Goal: Use online tool/utility: Utilize a website feature to perform a specific function

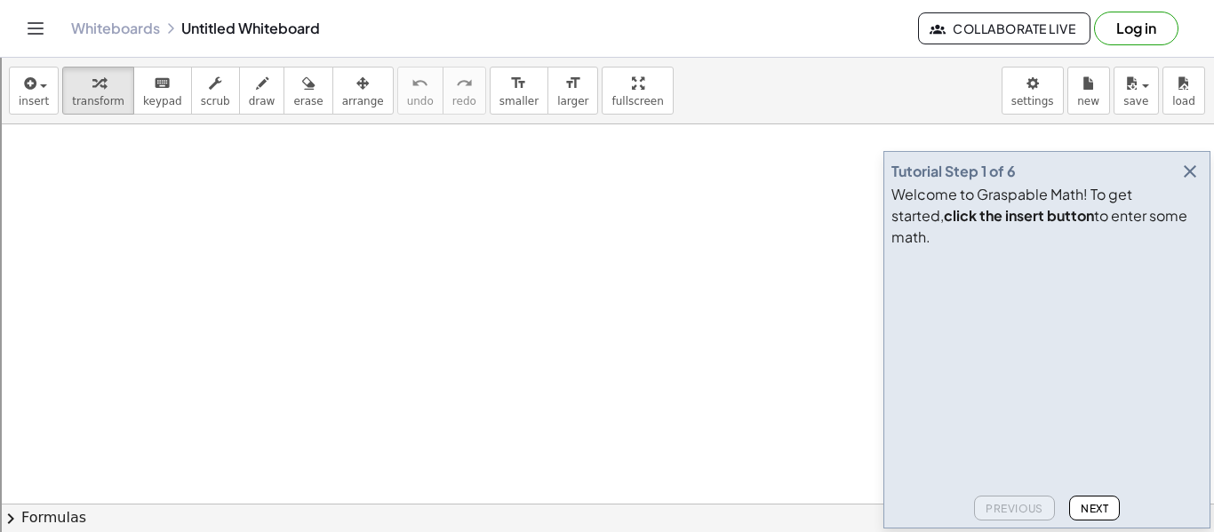
click at [1187, 182] on icon "button" at bounding box center [1189, 171] width 21 height 21
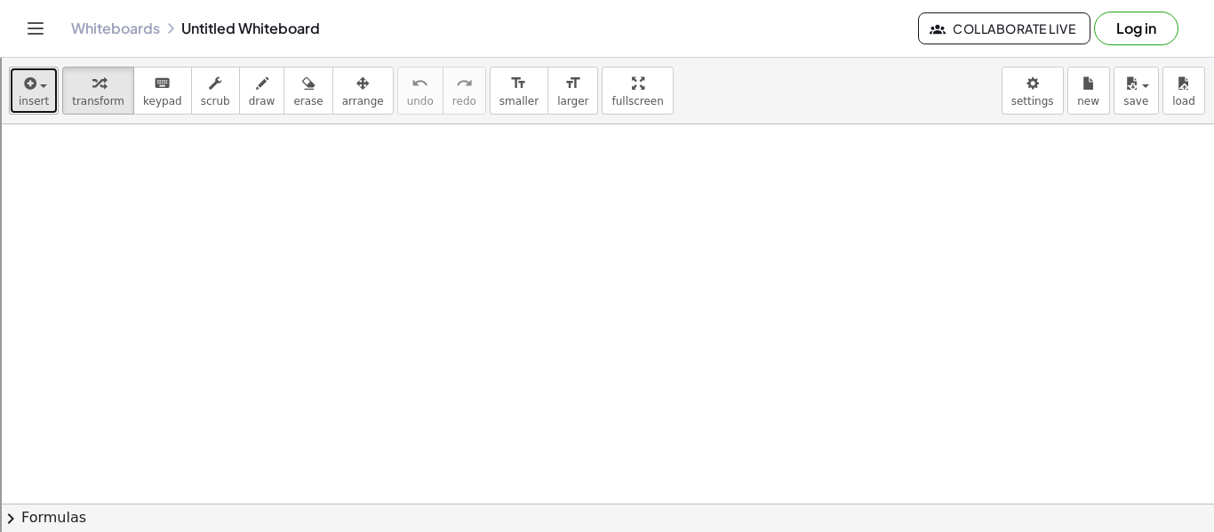
click at [34, 85] on icon "button" at bounding box center [28, 83] width 16 height 21
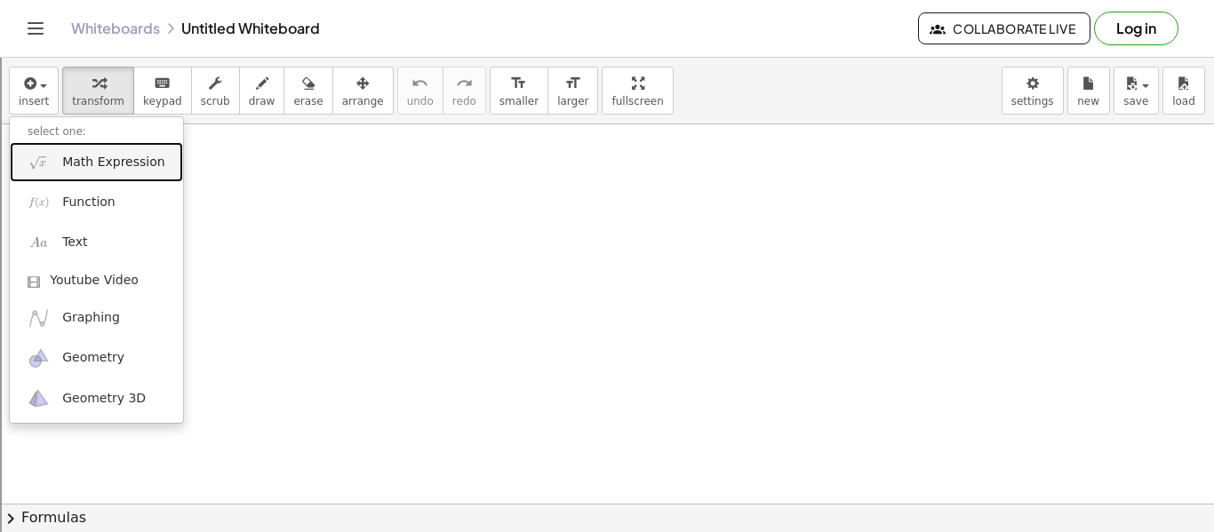
click at [75, 172] on link "Math Expression" at bounding box center [96, 162] width 173 height 40
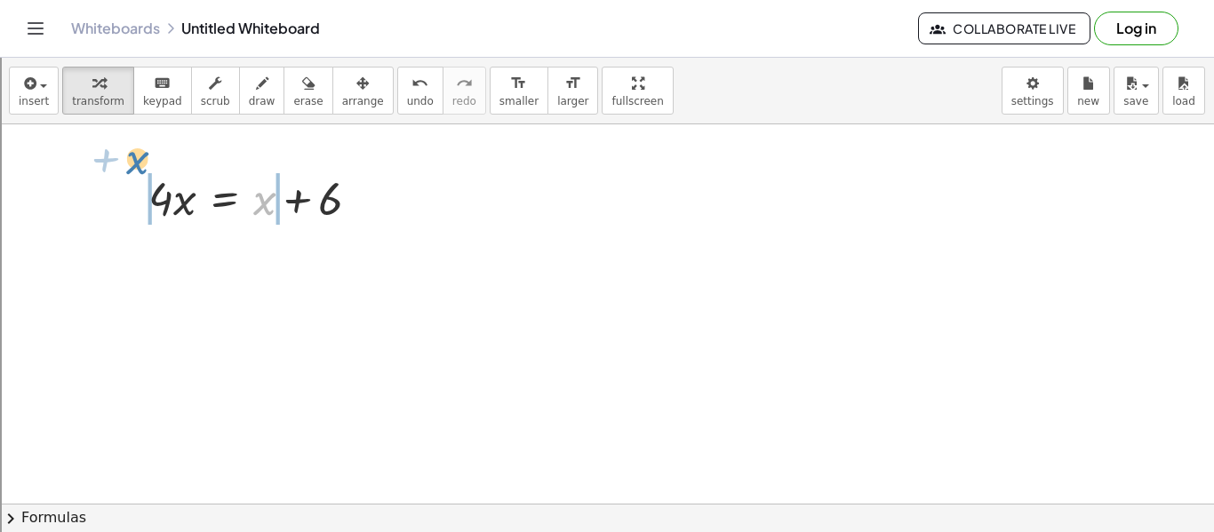
drag, startPoint x: 258, startPoint y: 195, endPoint x: 129, endPoint y: 154, distance: 135.4
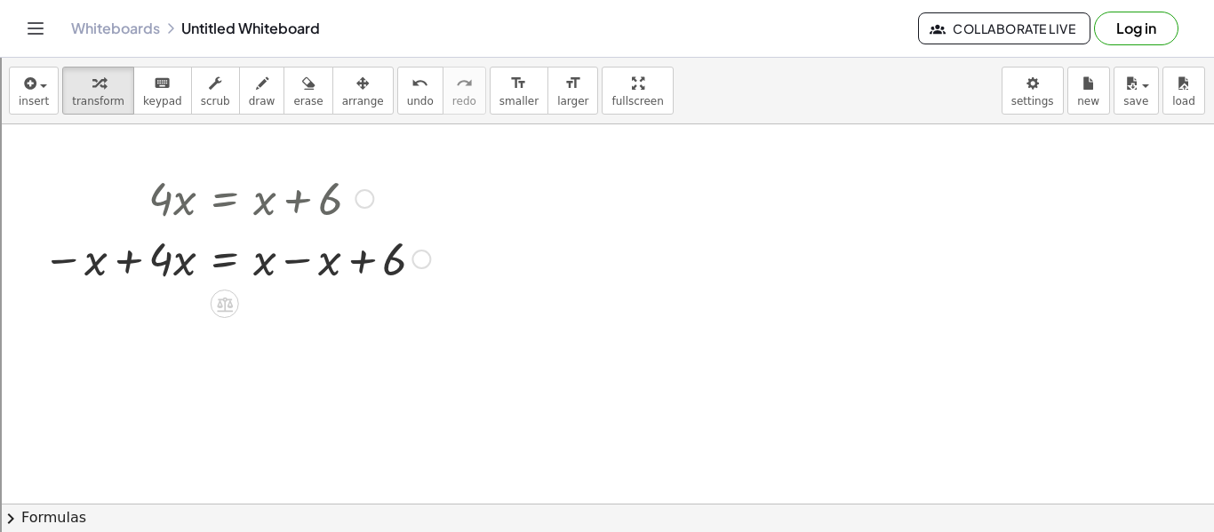
click at [133, 264] on div at bounding box center [236, 257] width 405 height 60
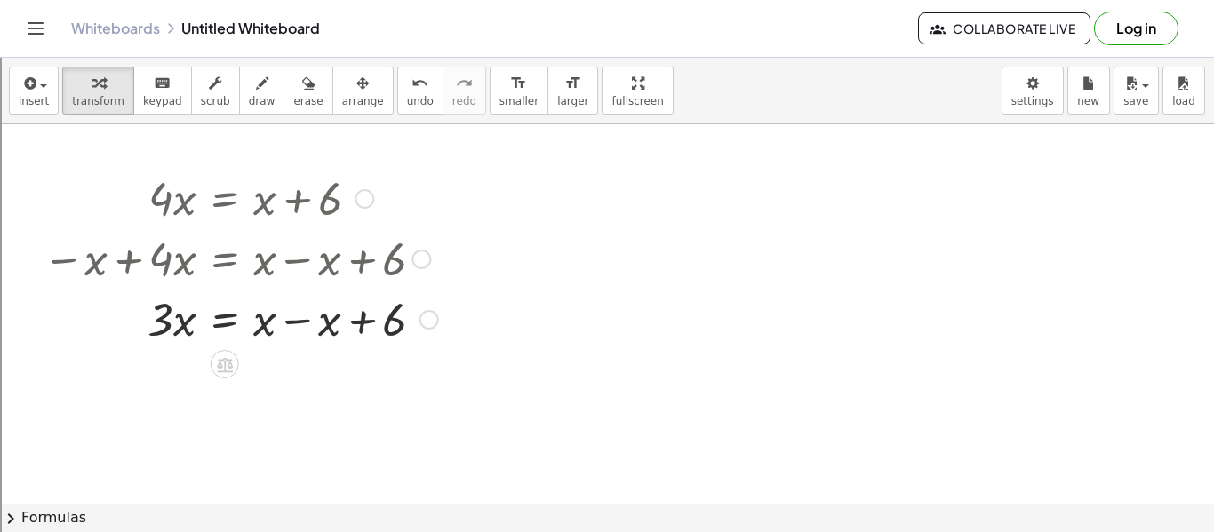
click at [303, 322] on div at bounding box center [240, 318] width 413 height 60
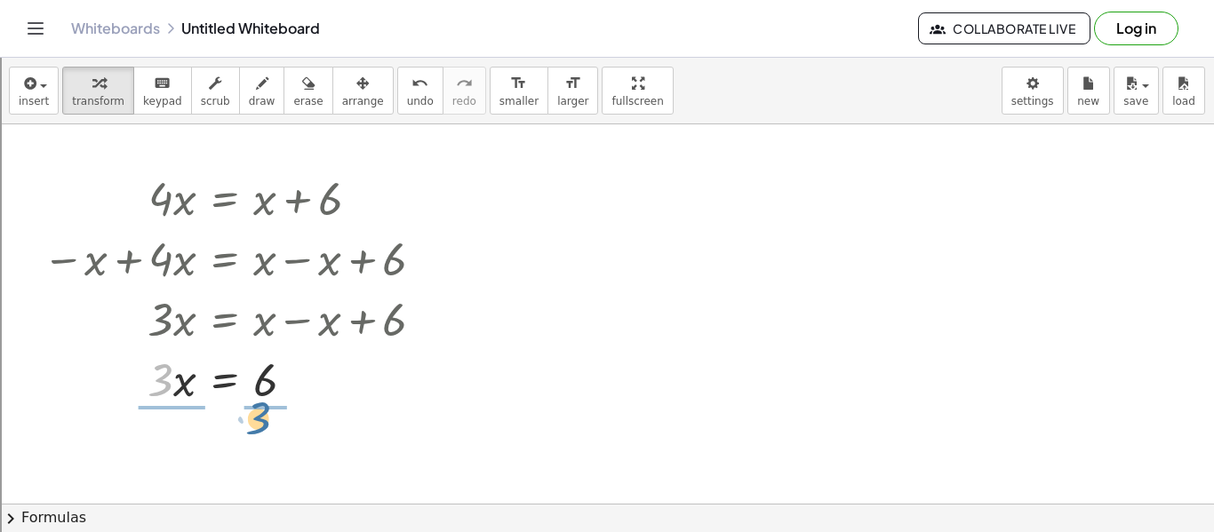
drag, startPoint x: 157, startPoint y: 384, endPoint x: 257, endPoint y: 418, distance: 105.1
click at [159, 404] on div at bounding box center [240, 378] width 413 height 89
click at [285, 466] on div at bounding box center [240, 453] width 413 height 89
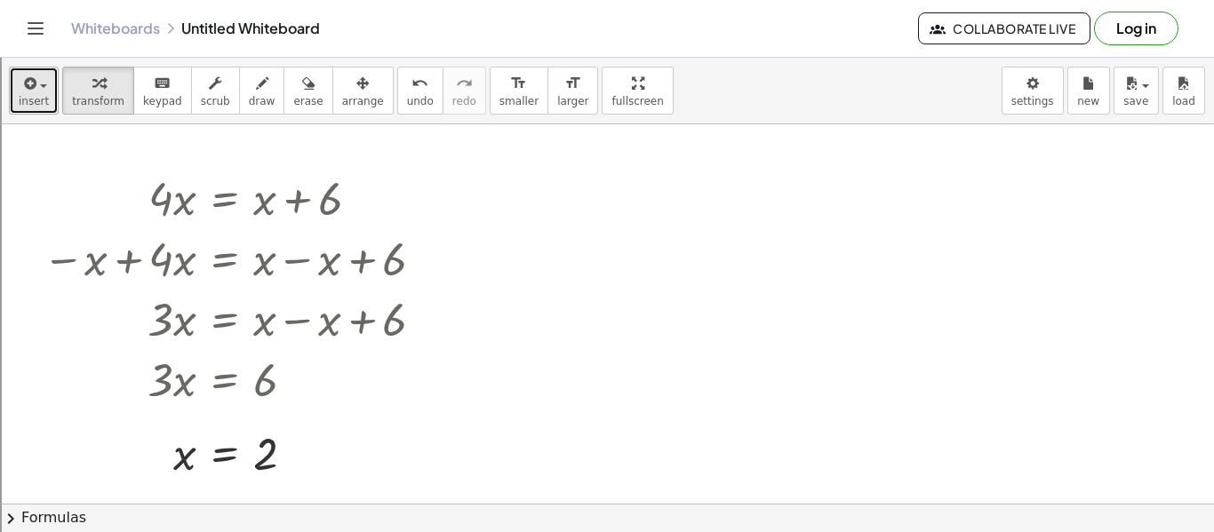
click at [32, 103] on span "insert" at bounding box center [34, 101] width 30 height 12
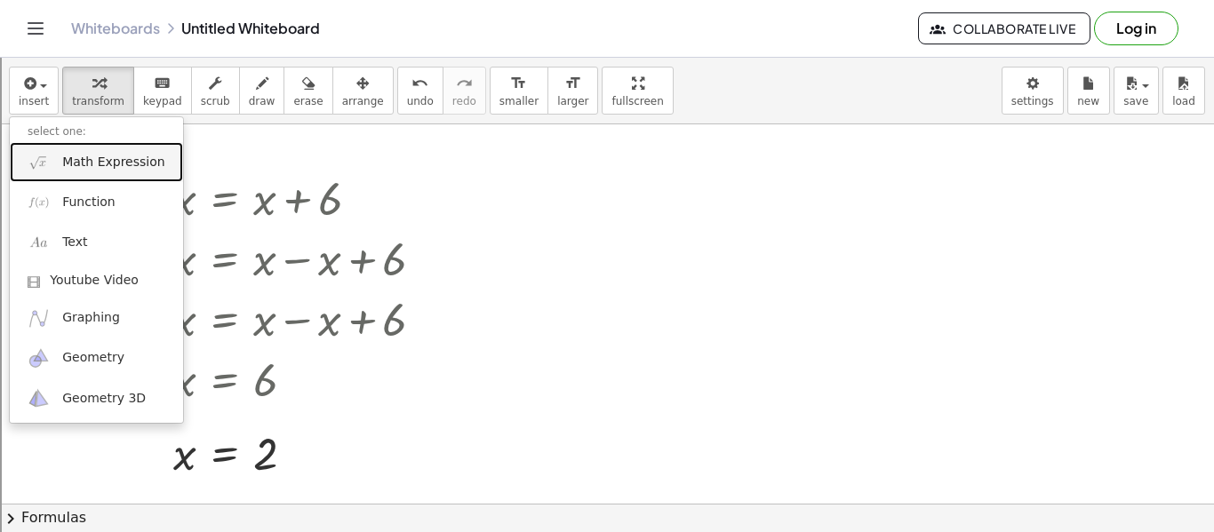
click at [112, 156] on span "Math Expression" at bounding box center [113, 163] width 102 height 18
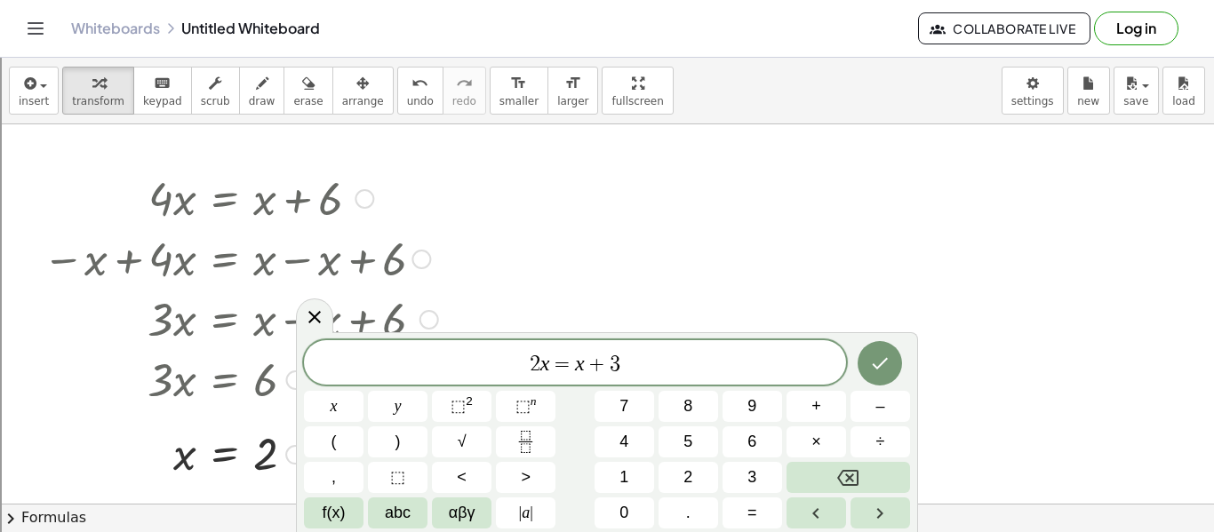
scroll to position [12, 0]
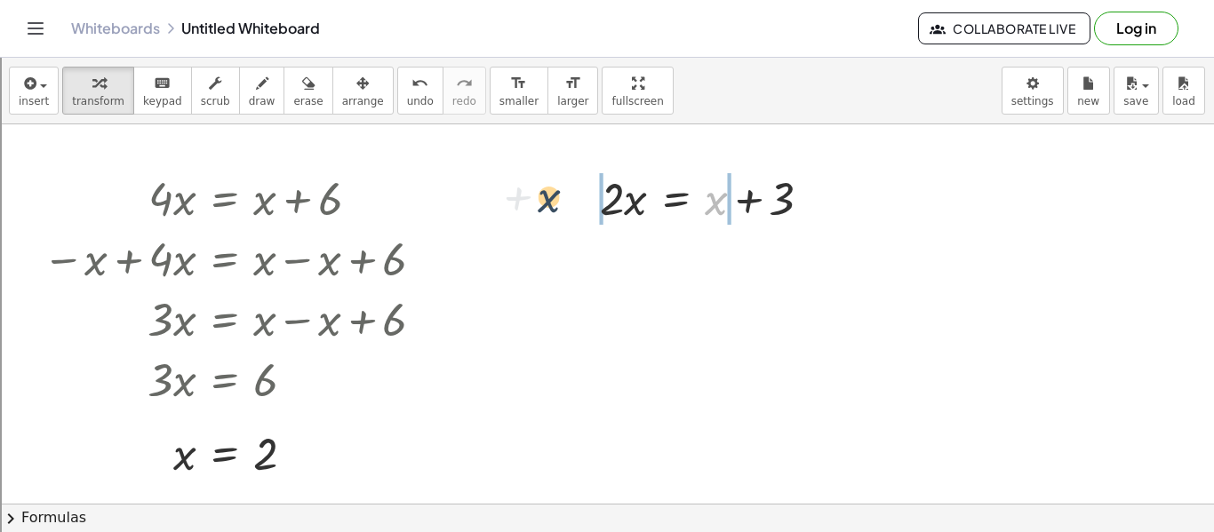
drag, startPoint x: 707, startPoint y: 201, endPoint x: 529, endPoint y: 199, distance: 178.6
click at [733, 198] on div at bounding box center [688, 197] width 406 height 60
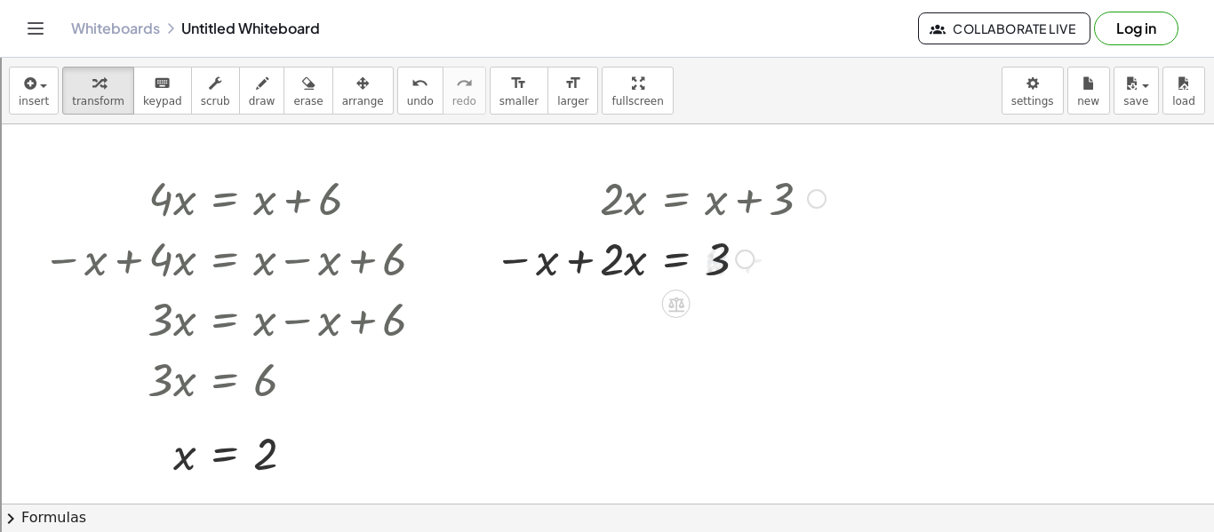
click at [0, 0] on div at bounding box center [0, 0] width 0 height 0
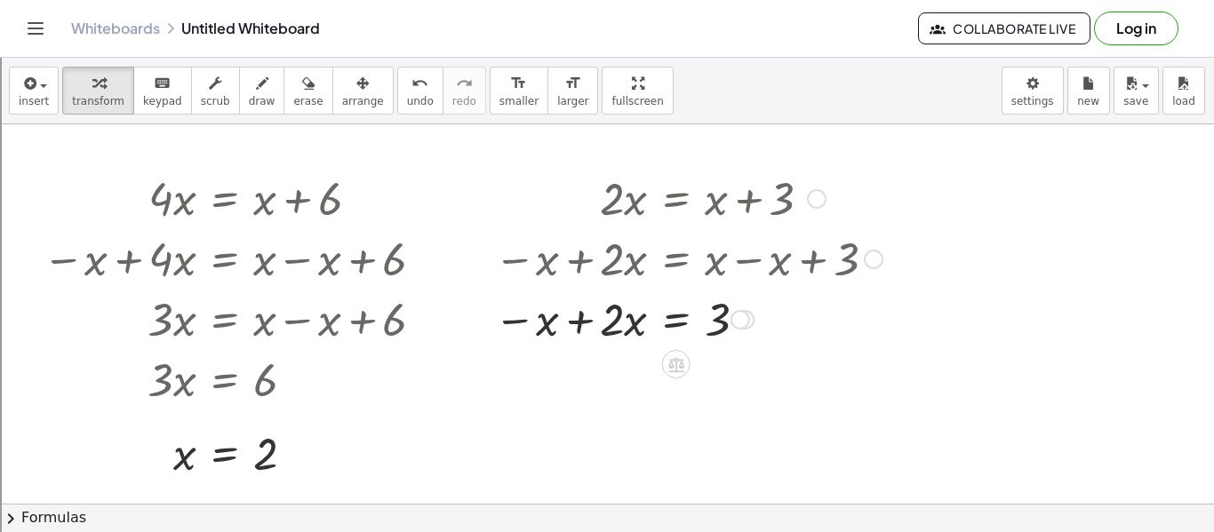
click at [575, 327] on div at bounding box center [688, 318] width 406 height 60
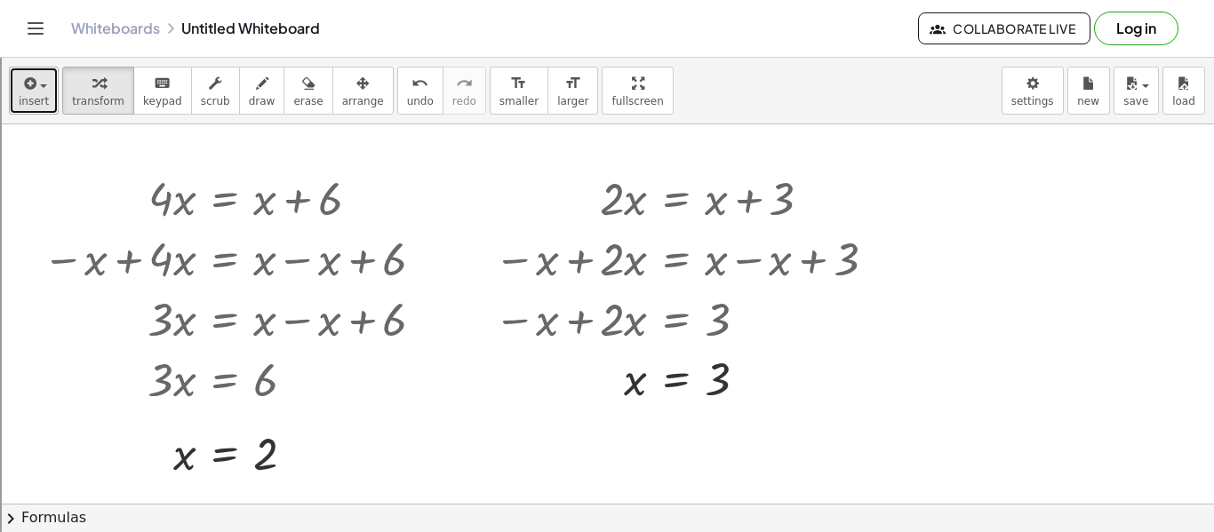
click at [19, 95] on span "insert" at bounding box center [34, 101] width 30 height 12
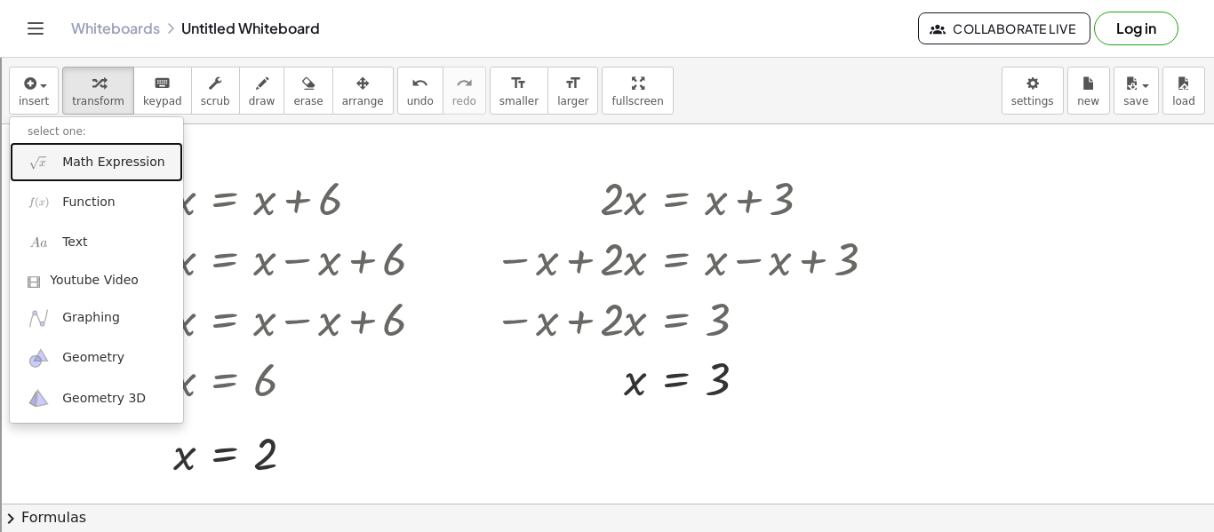
click at [82, 157] on span "Math Expression" at bounding box center [113, 163] width 102 height 18
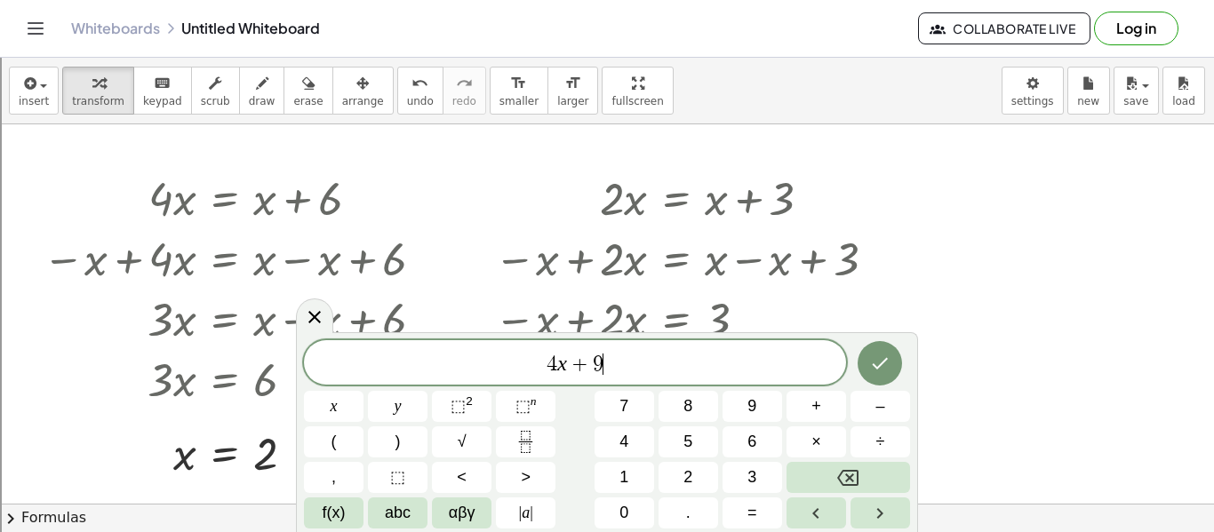
scroll to position [16, 0]
click at [566, 374] on var "x" at bounding box center [562, 363] width 10 height 23
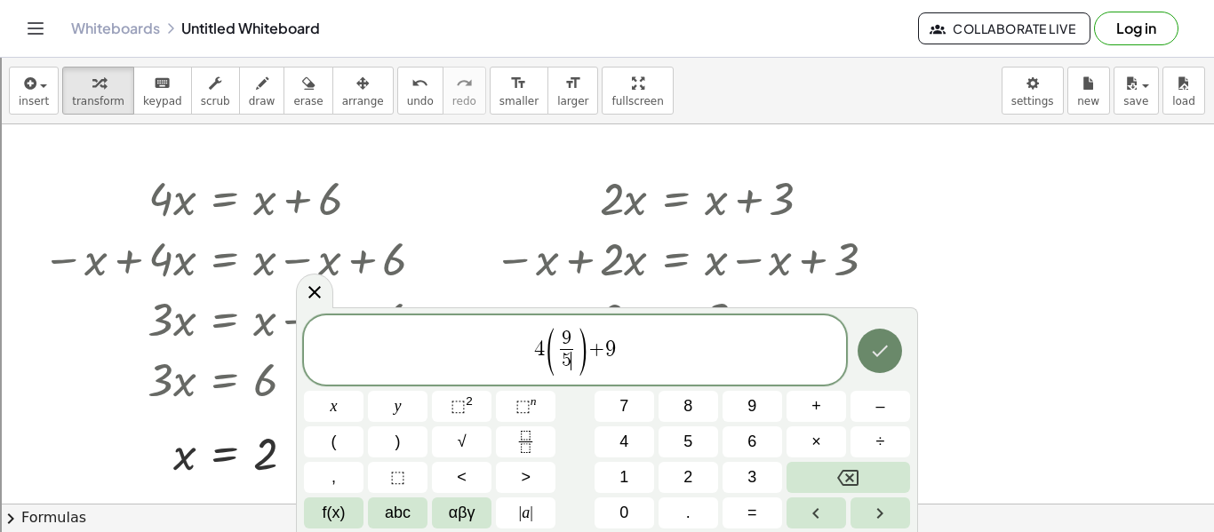
click at [895, 346] on button "Done" at bounding box center [879, 351] width 44 height 44
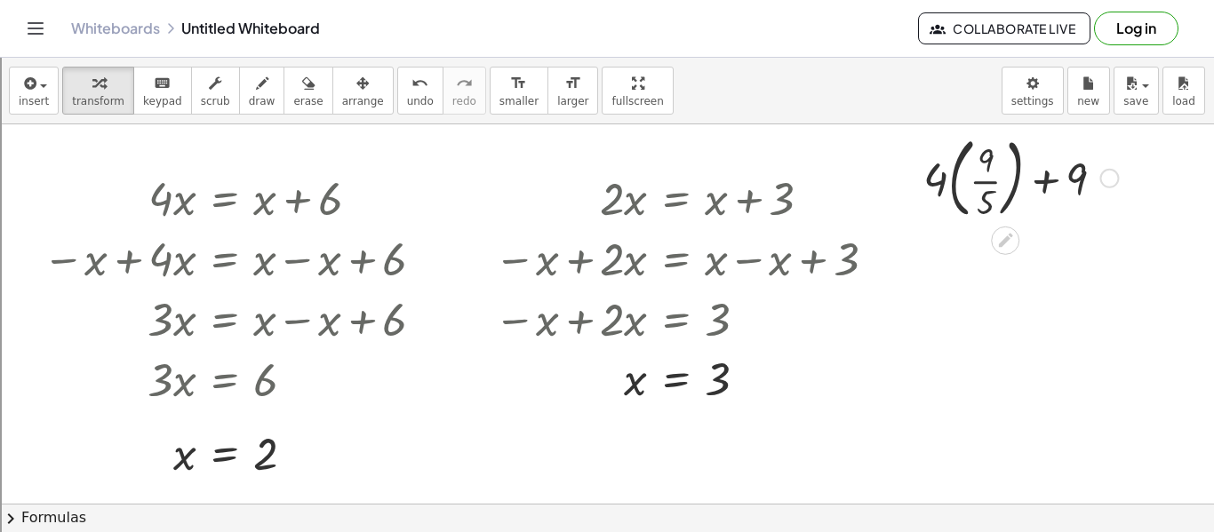
click at [977, 174] on div at bounding box center [1020, 177] width 212 height 96
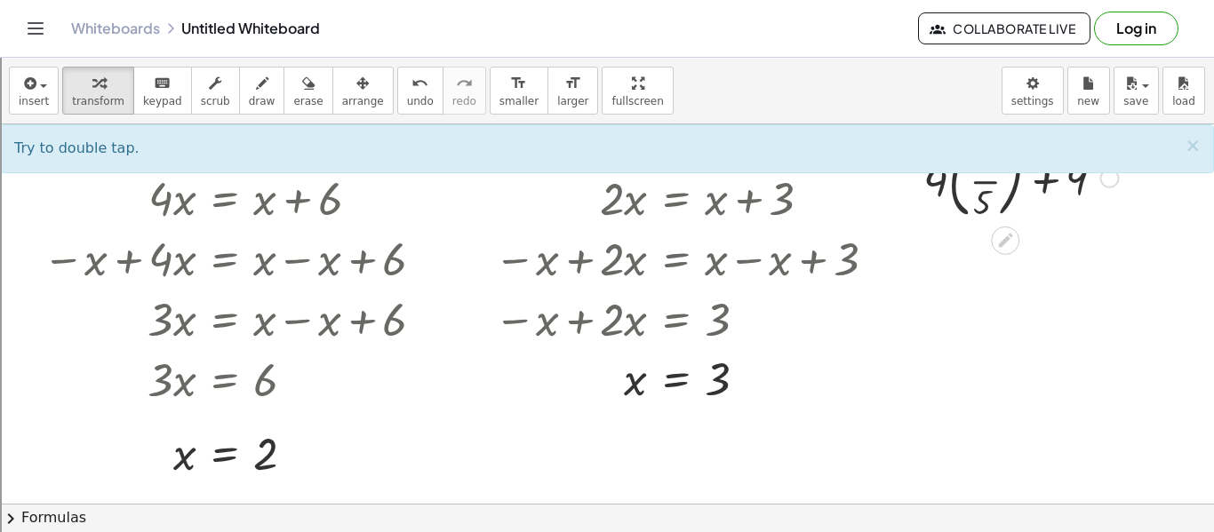
click at [952, 181] on div at bounding box center [1020, 177] width 212 height 96
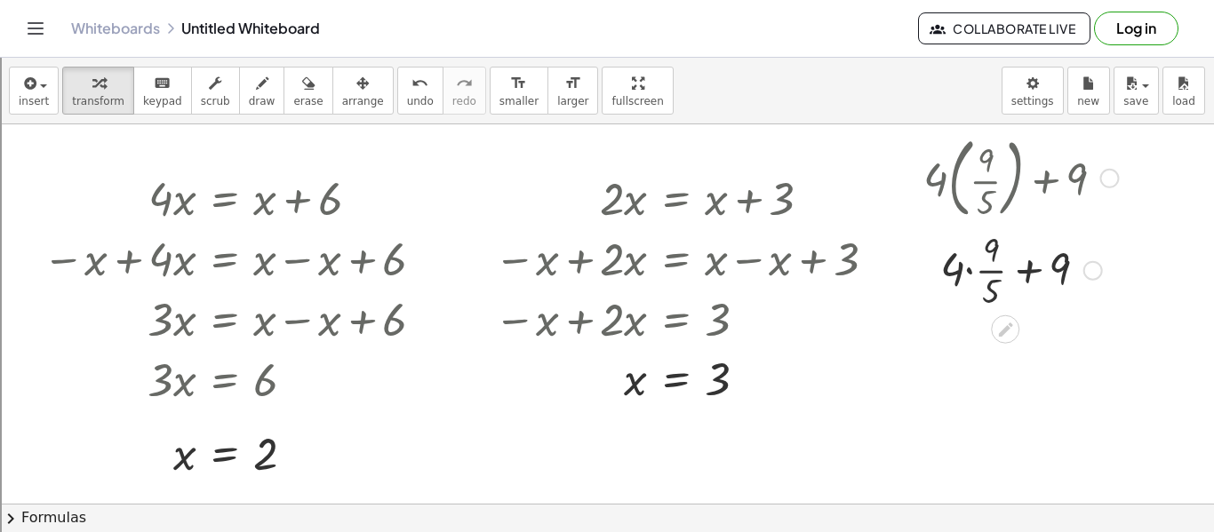
click at [967, 272] on div at bounding box center [1020, 269] width 212 height 89
click at [973, 354] on div at bounding box center [1020, 358] width 212 height 89
click at [974, 348] on div at bounding box center [1020, 358] width 212 height 89
click at [974, 347] on div at bounding box center [1020, 358] width 212 height 89
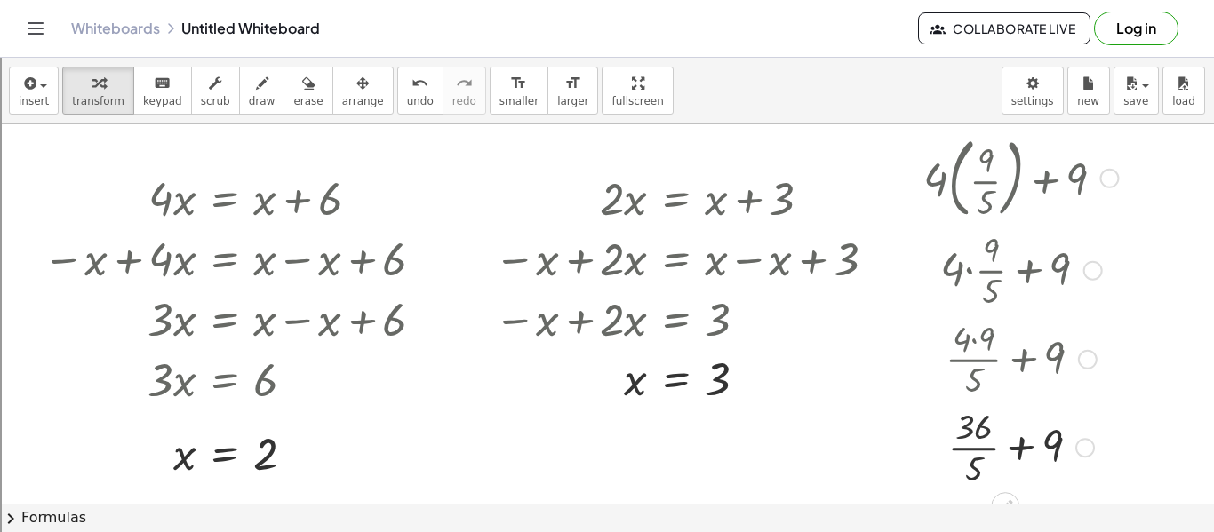
click at [968, 372] on div at bounding box center [1020, 358] width 218 height 89
click at [976, 450] on div at bounding box center [1020, 446] width 212 height 89
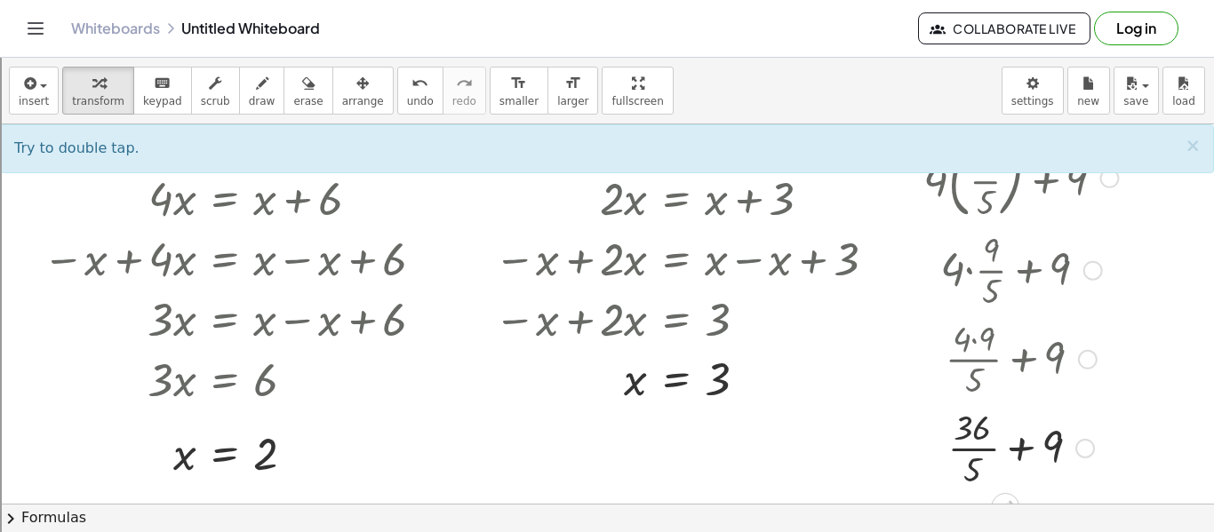
click at [976, 450] on div at bounding box center [1020, 446] width 212 height 89
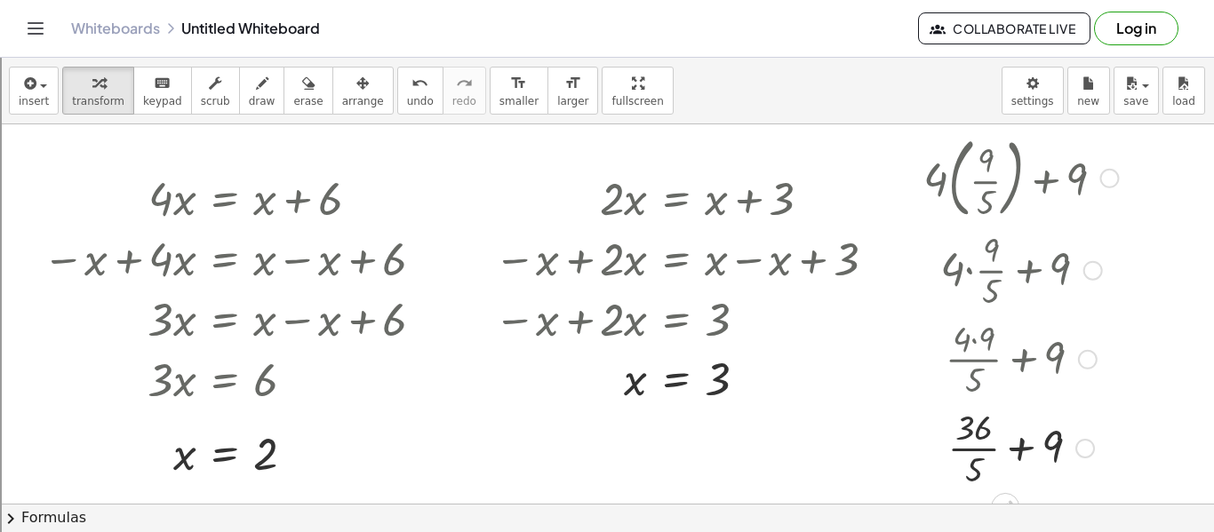
click at [973, 447] on div at bounding box center [1020, 446] width 212 height 89
click at [973, 447] on div at bounding box center [1020, 447] width 212 height 60
click at [1021, 450] on div at bounding box center [1020, 447] width 212 height 60
click at [996, 199] on div at bounding box center [1020, 177] width 212 height 96
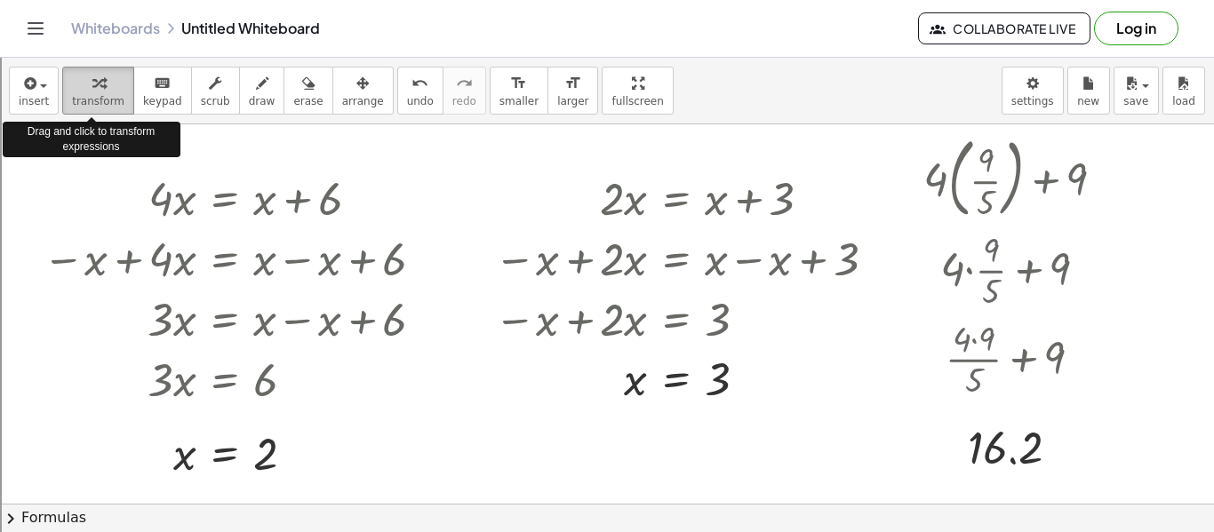
click at [104, 79] on div "button" at bounding box center [98, 82] width 52 height 21
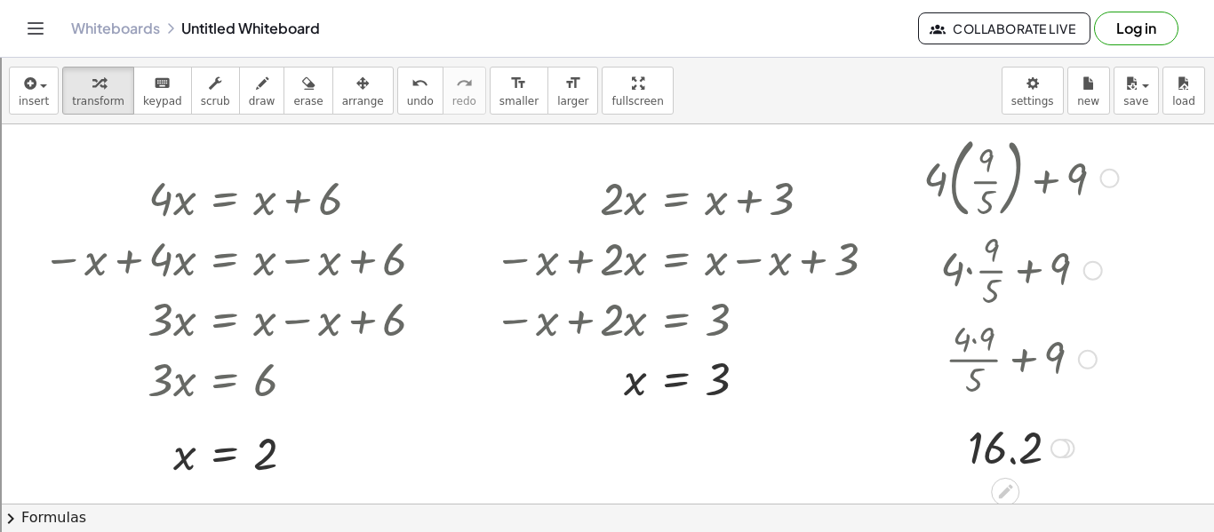
click at [942, 260] on div at bounding box center [1020, 269] width 223 height 89
click at [155, 82] on icon "keyboard" at bounding box center [162, 83] width 17 height 21
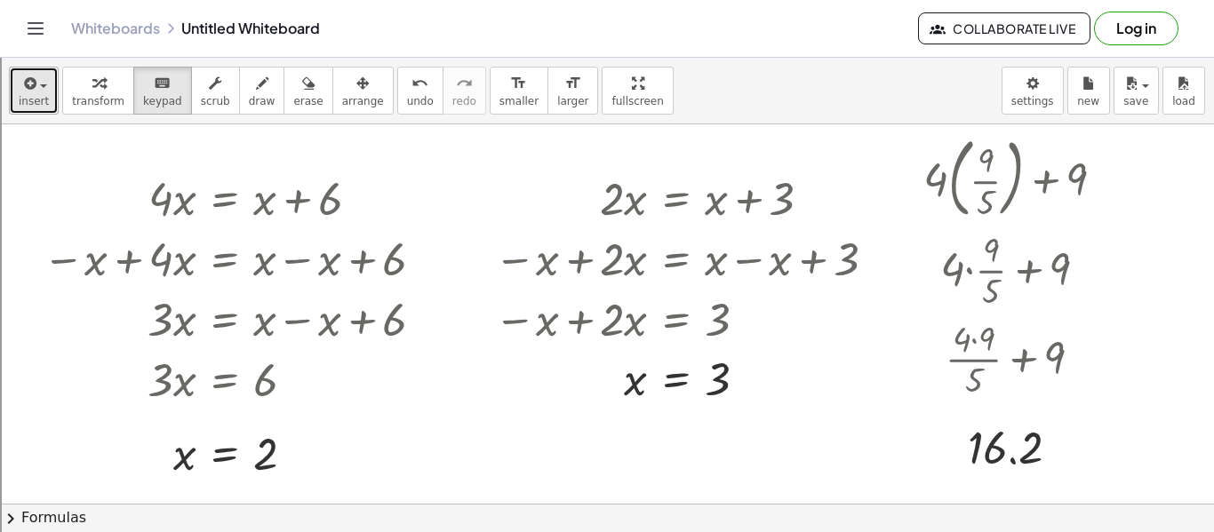
click at [20, 112] on button "insert" at bounding box center [34, 91] width 50 height 48
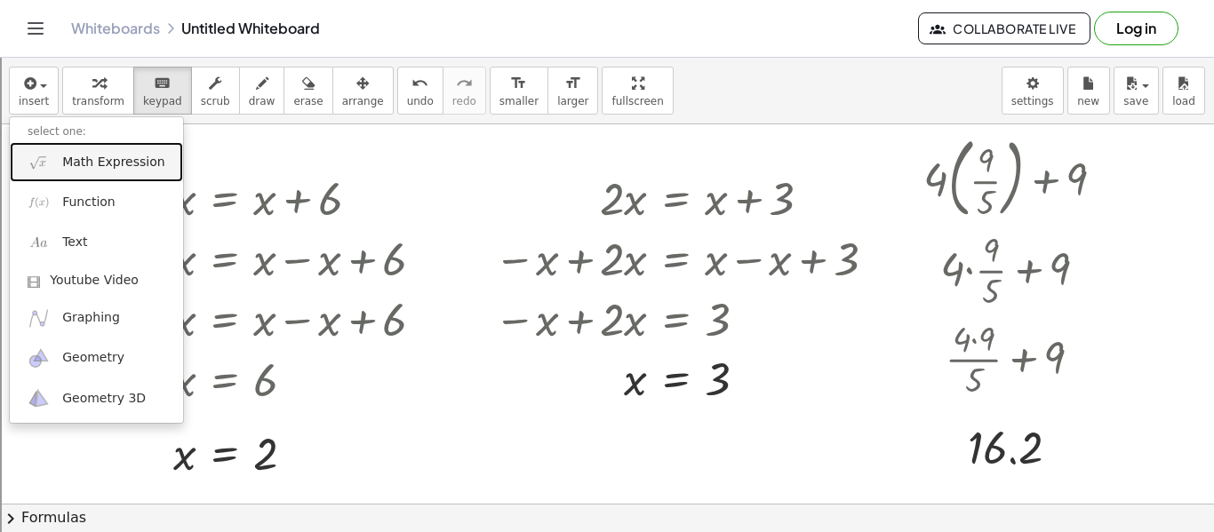
click at [131, 174] on link "Math Expression" at bounding box center [96, 162] width 173 height 40
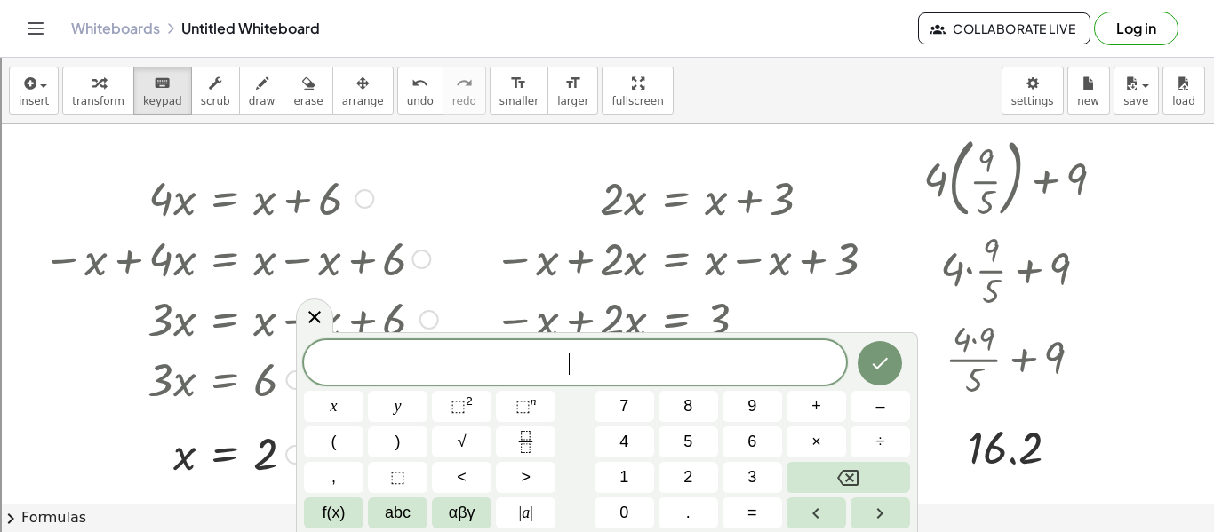
scroll to position [19, 0]
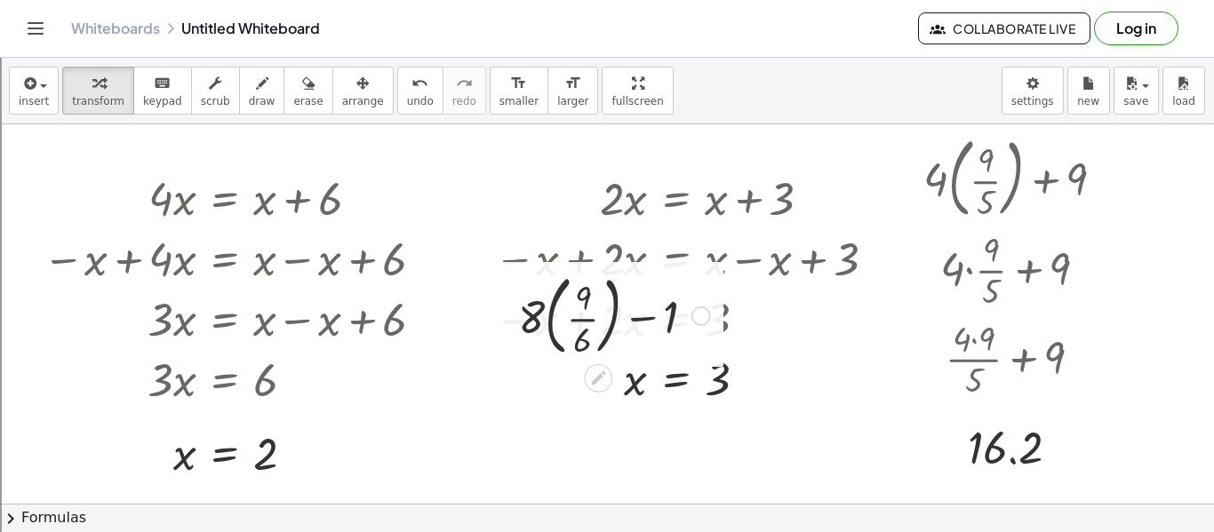
click at [581, 316] on div at bounding box center [614, 315] width 210 height 96
click at [550, 322] on div at bounding box center [614, 315] width 210 height 96
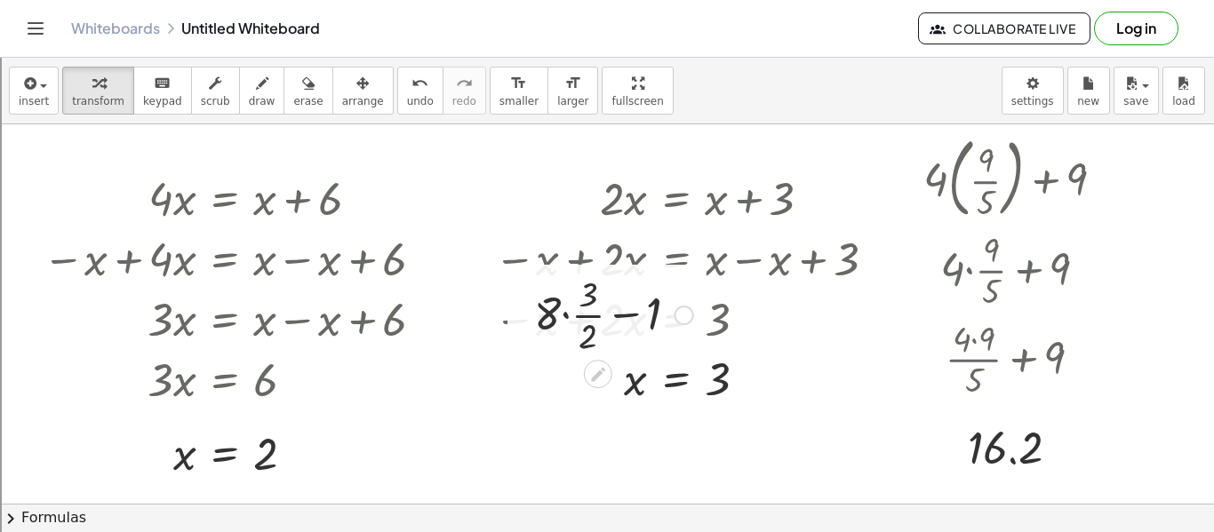
click at [578, 319] on div at bounding box center [613, 313] width 177 height 89
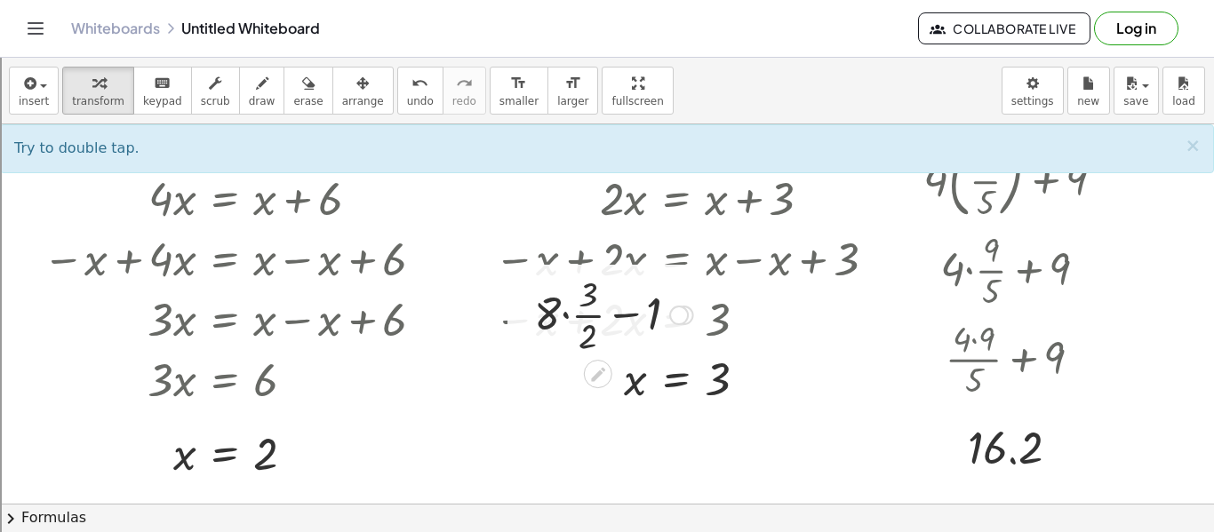
click at [566, 320] on div at bounding box center [613, 313] width 177 height 89
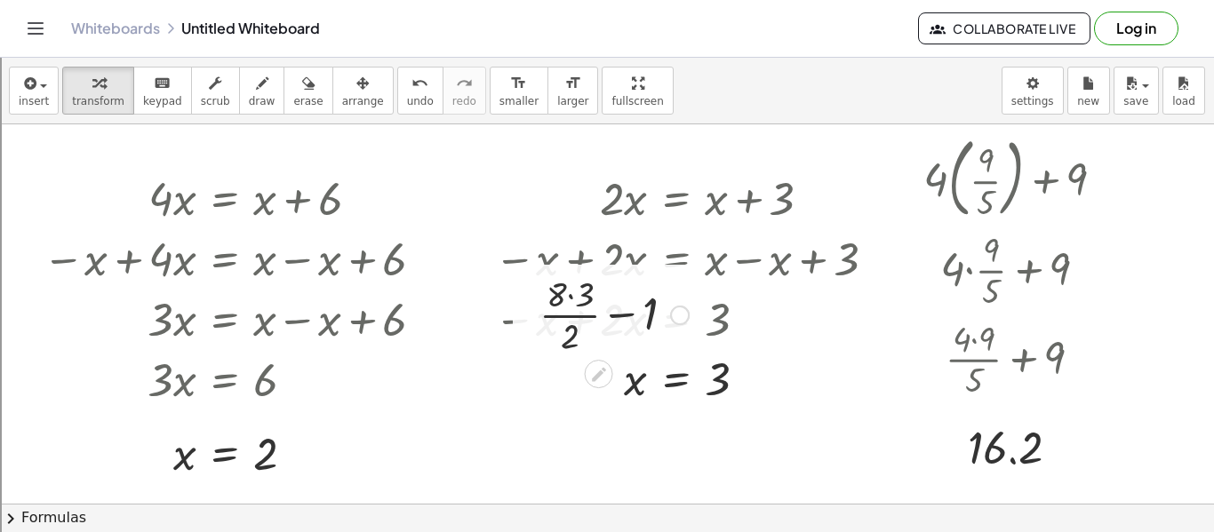
click at [567, 305] on div at bounding box center [613, 313] width 167 height 89
click at [568, 303] on div at bounding box center [614, 313] width 156 height 89
click at [569, 322] on div at bounding box center [614, 313] width 156 height 89
click at [622, 324] on div at bounding box center [614, 314] width 146 height 60
